Goal: Task Accomplishment & Management: Use online tool/utility

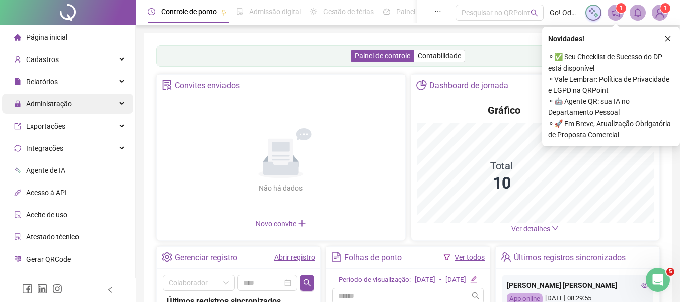
click at [62, 108] on span "Administração" at bounding box center [43, 104] width 58 height 20
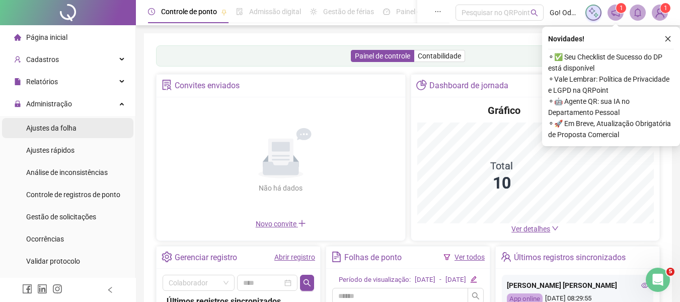
click at [51, 134] on div "Ajustes da folha" at bounding box center [51, 128] width 50 height 20
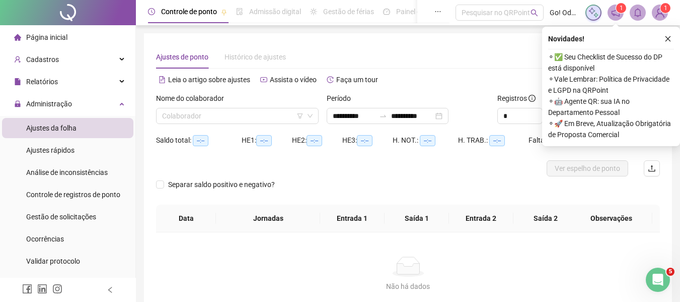
type input "**********"
click at [666, 38] on icon "close" at bounding box center [668, 38] width 7 height 7
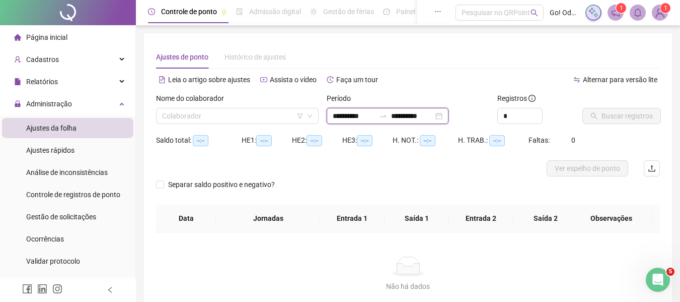
click at [371, 119] on input "**********" at bounding box center [354, 115] width 42 height 11
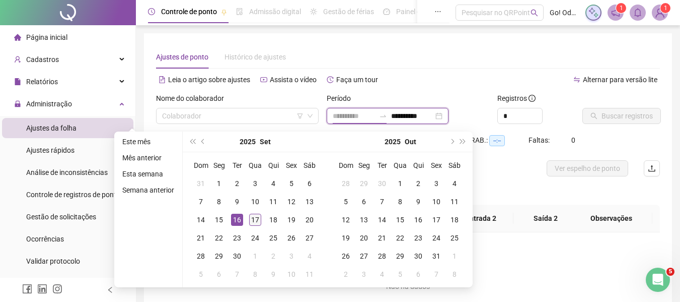
type input "**********"
click at [252, 222] on div "17" at bounding box center [255, 220] width 12 height 12
type input "**********"
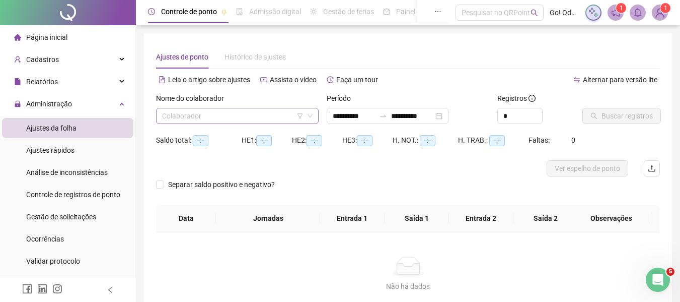
click at [285, 115] on input "search" at bounding box center [233, 115] width 142 height 15
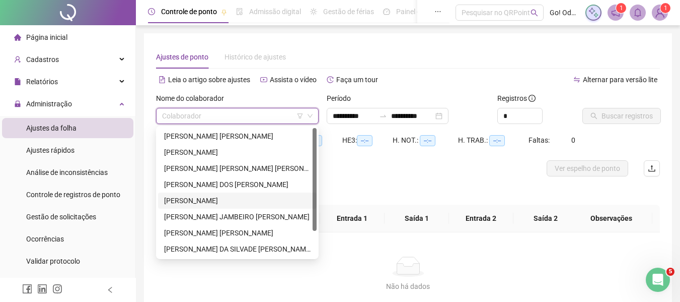
click at [227, 201] on div "[PERSON_NAME]" at bounding box center [237, 200] width 147 height 11
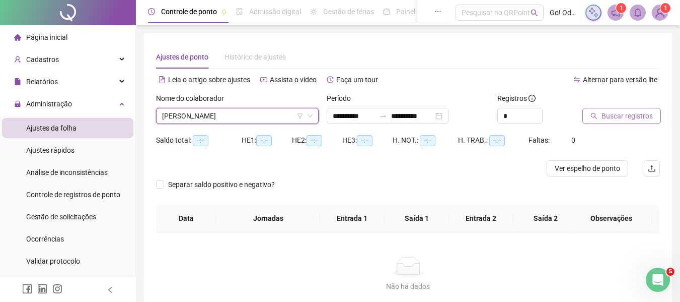
click at [620, 118] on span "Buscar registros" at bounding box center [627, 115] width 51 height 11
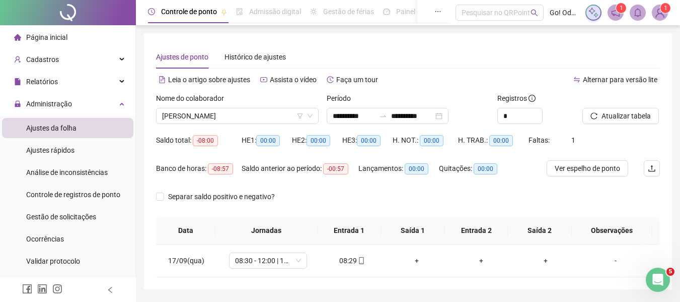
scroll to position [31, 0]
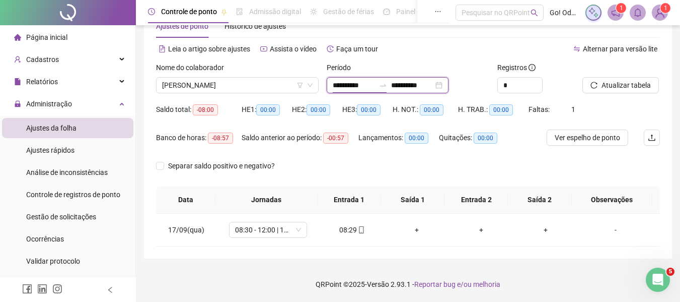
click at [344, 85] on input "**********" at bounding box center [354, 85] width 42 height 11
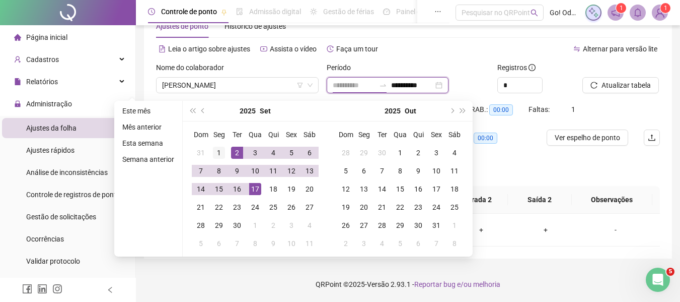
type input "**********"
click at [224, 151] on div "1" at bounding box center [219, 153] width 12 height 12
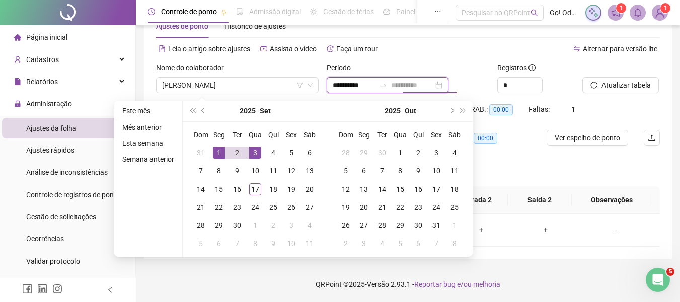
type input "**********"
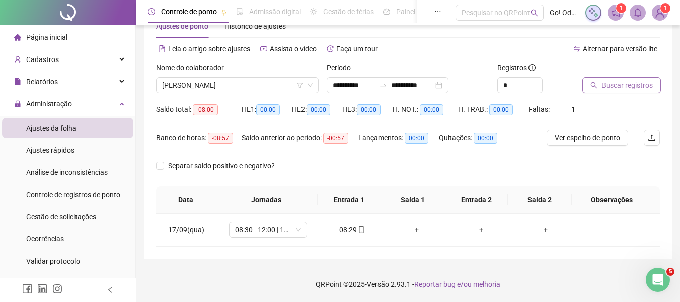
click at [621, 85] on span "Buscar registros" at bounding box center [627, 85] width 51 height 11
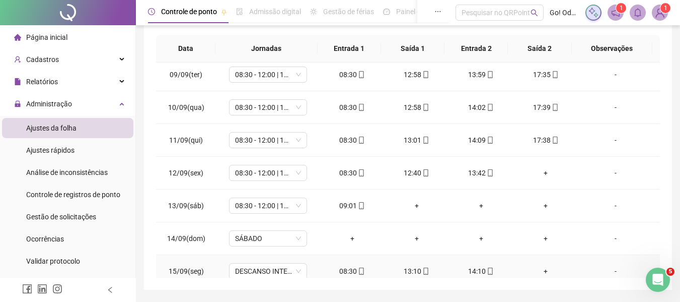
scroll to position [302, 0]
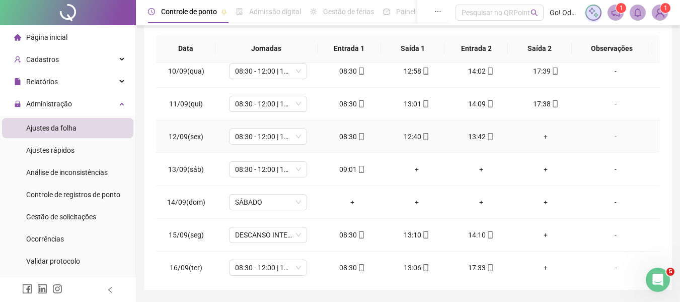
click at [540, 136] on div "+" at bounding box center [546, 136] width 48 height 11
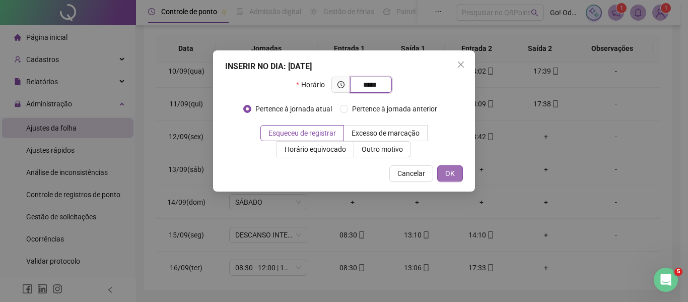
type input "*****"
click at [458, 172] on button "OK" at bounding box center [450, 173] width 26 height 16
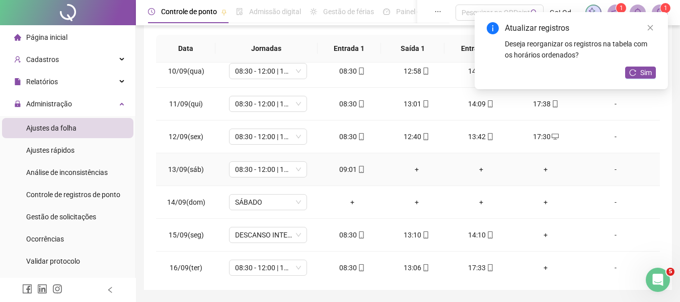
click at [413, 169] on div "+" at bounding box center [417, 169] width 48 height 11
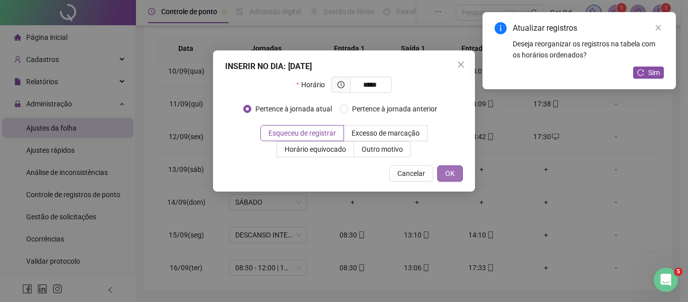
type input "*****"
click at [445, 177] on button "OK" at bounding box center [450, 173] width 26 height 16
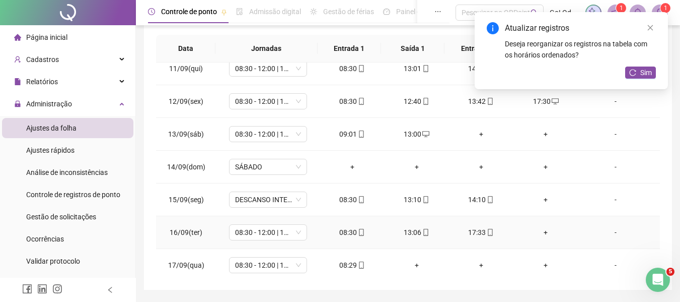
scroll to position [341, 0]
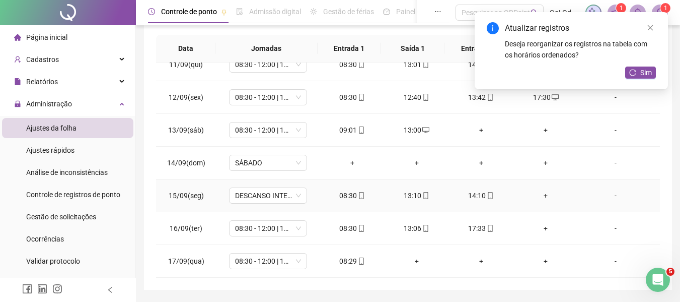
click at [541, 198] on div "+" at bounding box center [546, 195] width 48 height 11
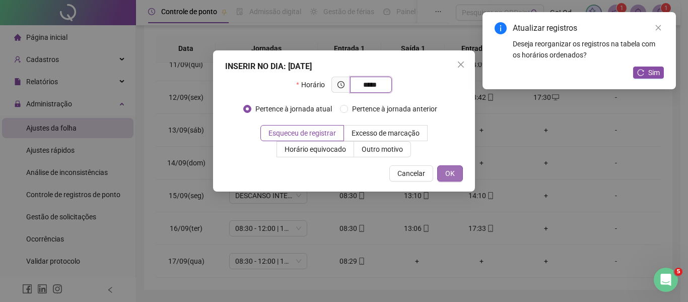
type input "*****"
click at [446, 173] on span "OK" at bounding box center [450, 173] width 10 height 11
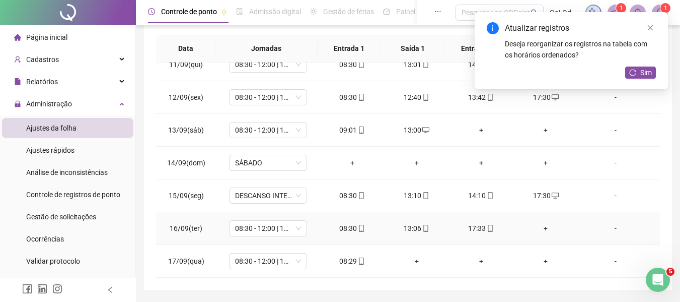
click at [540, 230] on div "+" at bounding box center [546, 228] width 48 height 11
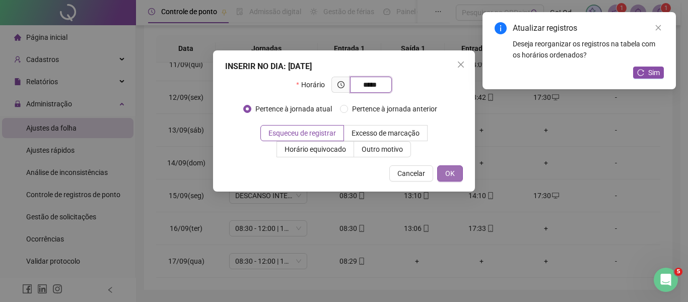
type input "*****"
click at [460, 177] on button "OK" at bounding box center [450, 173] width 26 height 16
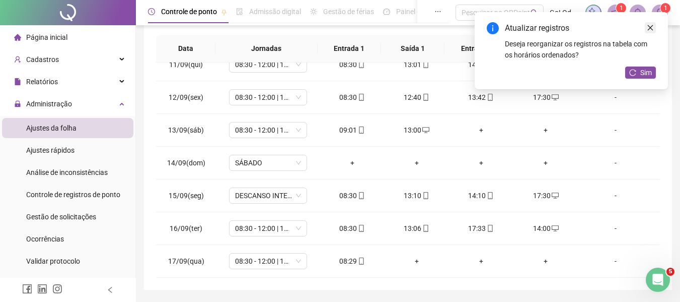
click at [650, 28] on icon "close" at bounding box center [650, 27] width 7 height 7
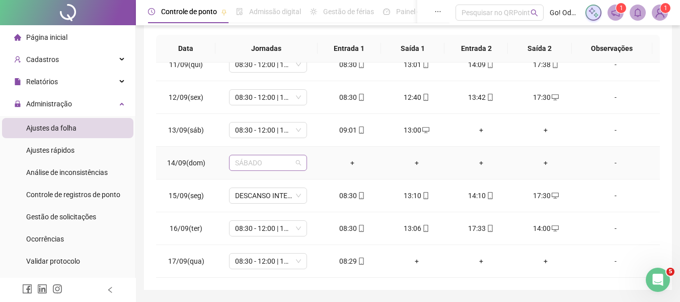
click at [287, 164] on span "SÁBADO" at bounding box center [268, 162] width 66 height 15
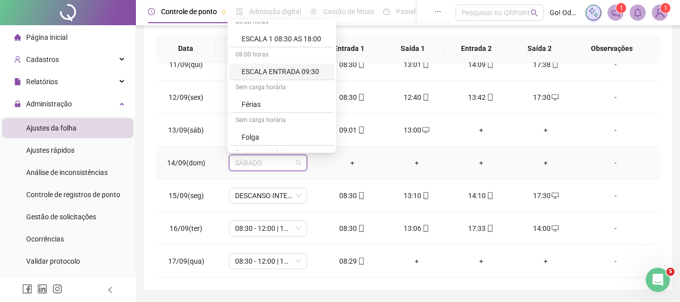
scroll to position [302, 0]
click at [275, 132] on div "Folga" at bounding box center [285, 136] width 87 height 11
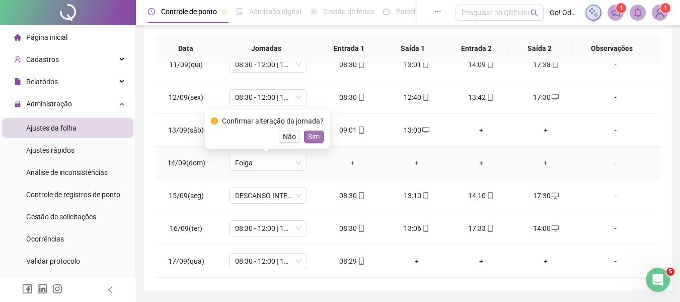
click at [308, 137] on span "Sim" at bounding box center [314, 136] width 12 height 11
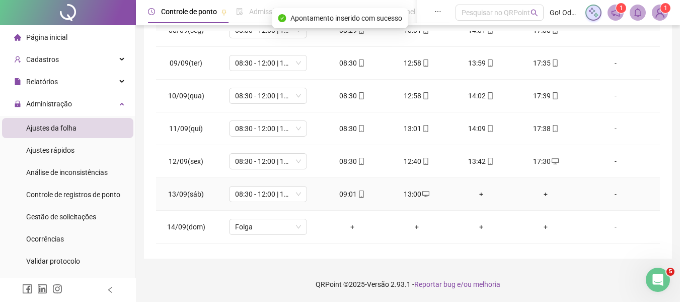
scroll to position [90, 0]
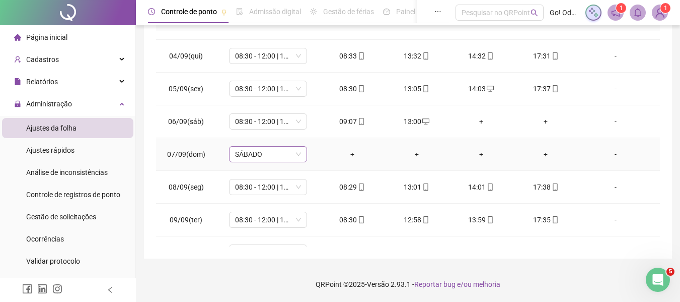
click at [290, 155] on span "SÁBADO" at bounding box center [268, 154] width 66 height 15
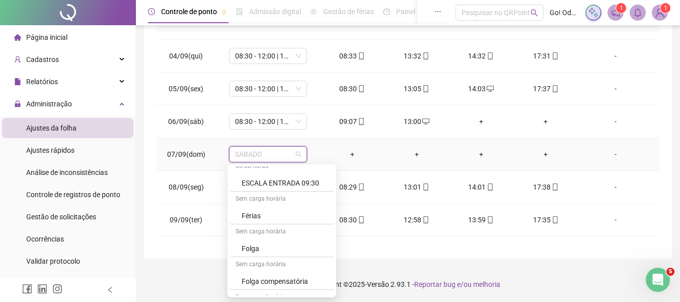
scroll to position [353, 0]
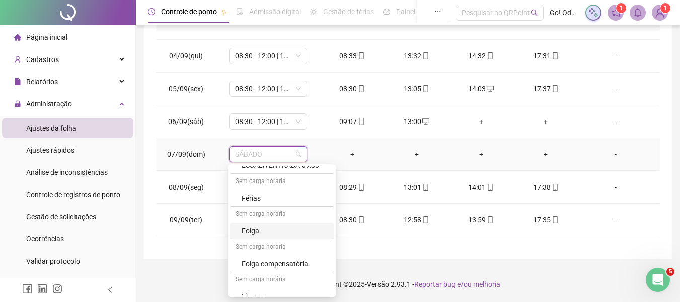
click at [266, 235] on div "Folga" at bounding box center [285, 230] width 87 height 11
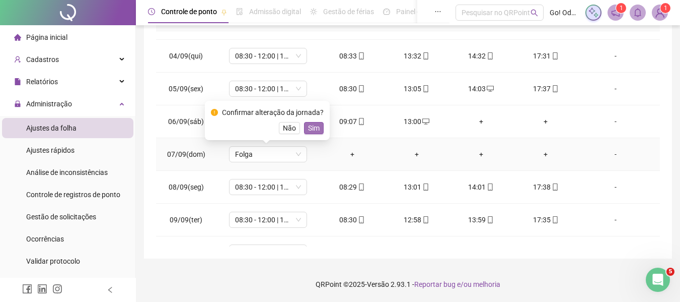
click at [308, 129] on span "Sim" at bounding box center [314, 127] width 12 height 11
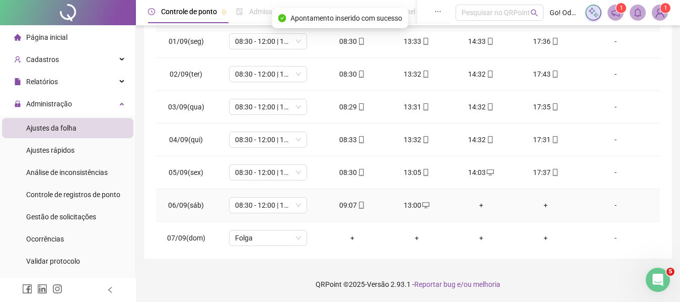
scroll to position [0, 0]
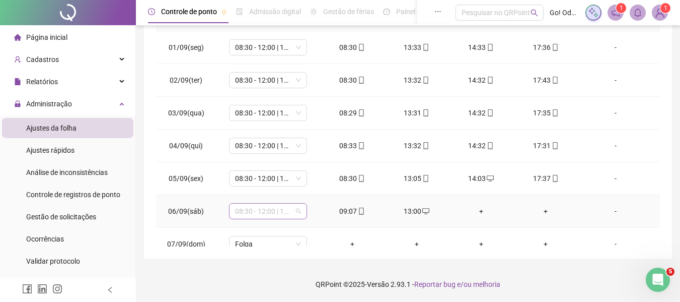
click at [267, 214] on span "08:30 - 12:00 | 13:00 - 17:30" at bounding box center [268, 210] width 66 height 15
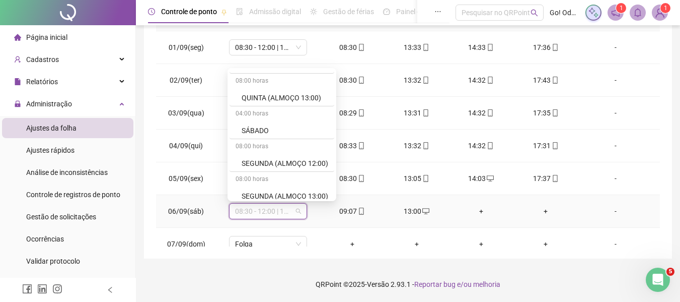
scroll to position [604, 0]
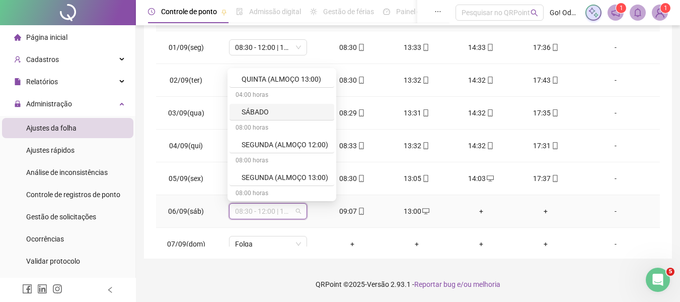
click at [261, 110] on div "SÁBADO" at bounding box center [285, 111] width 87 height 11
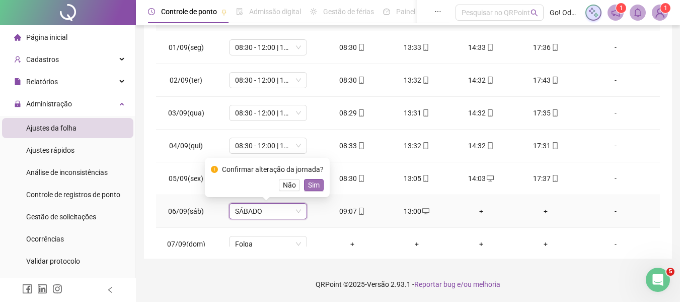
click at [308, 189] on span "Sim" at bounding box center [314, 184] width 12 height 11
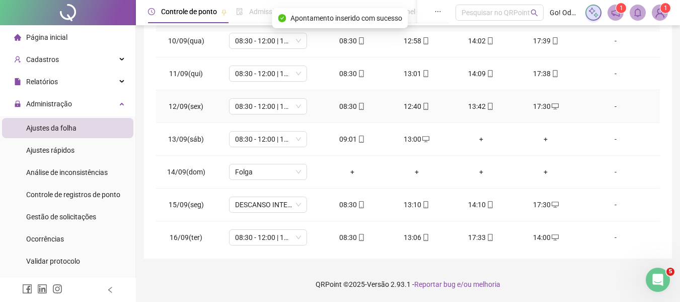
scroll to position [302, 0]
click at [267, 137] on span "08:30 - 12:00 | 13:00 - 17:30" at bounding box center [268, 137] width 66 height 15
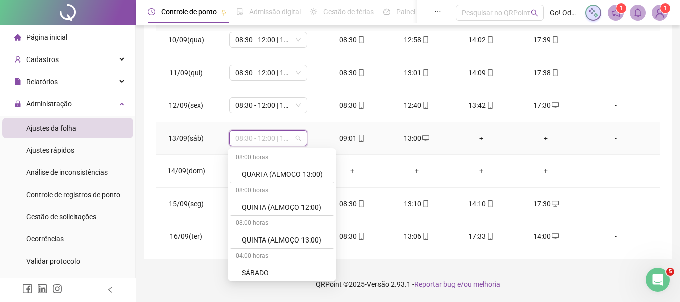
scroll to position [554, 0]
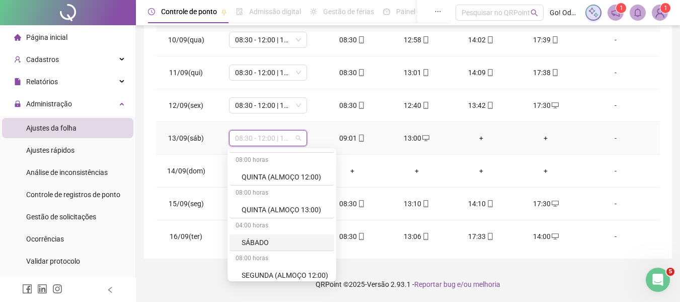
click at [249, 240] on div "SÁBADO" at bounding box center [285, 242] width 87 height 11
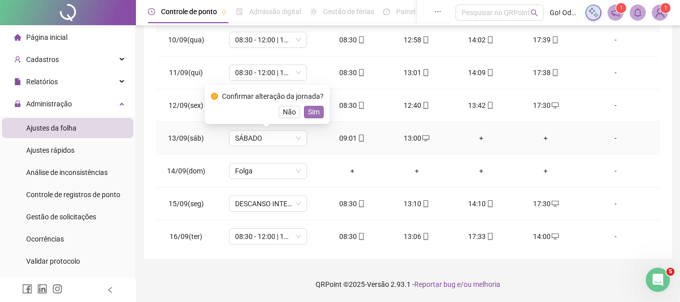
click at [310, 112] on span "Sim" at bounding box center [314, 111] width 12 height 11
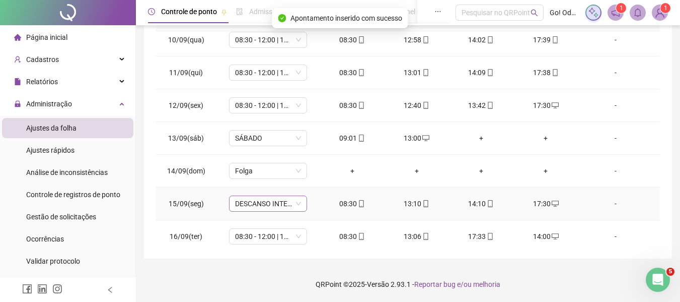
click at [288, 203] on span "DESCANSO INTER-JORNADA" at bounding box center [268, 203] width 66 height 15
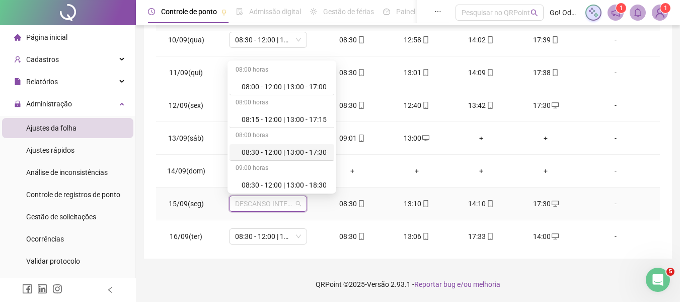
click at [301, 151] on div "08:30 - 12:00 | 13:00 - 17:30" at bounding box center [285, 152] width 87 height 11
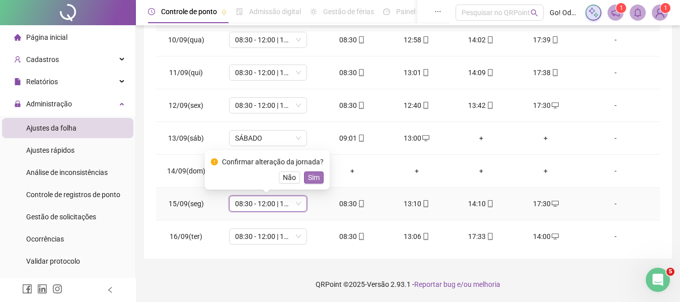
click at [309, 178] on span "Sim" at bounding box center [314, 177] width 12 height 11
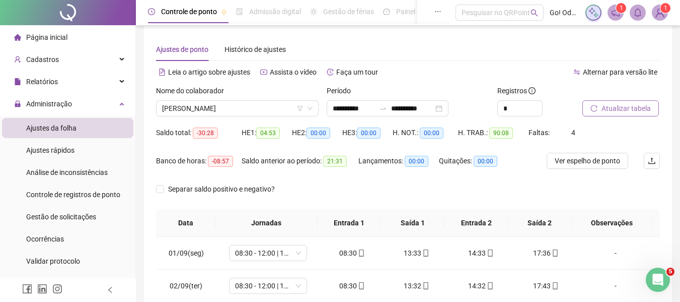
scroll to position [0, 0]
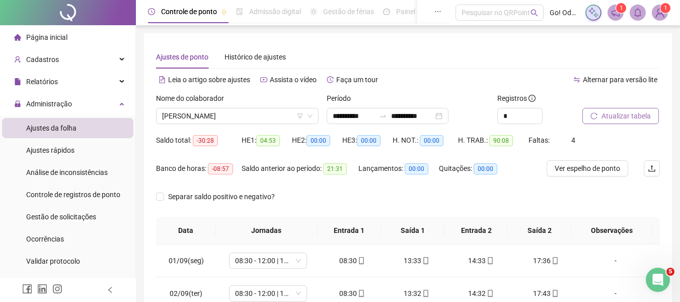
click at [605, 110] on span "Atualizar tabela" at bounding box center [626, 115] width 49 height 11
